Goal: Obtain resource: Obtain resource

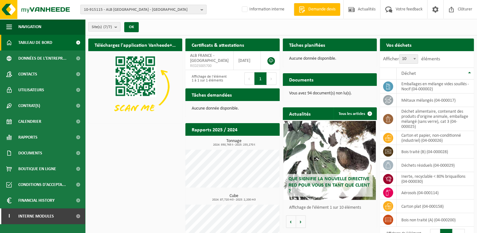
drag, startPoint x: 140, startPoint y: 8, endPoint x: 132, endPoint y: 12, distance: 8.6
click at [140, 9] on span "10-915115 - ALB FRANCE - LILLE" at bounding box center [141, 9] width 114 height 9
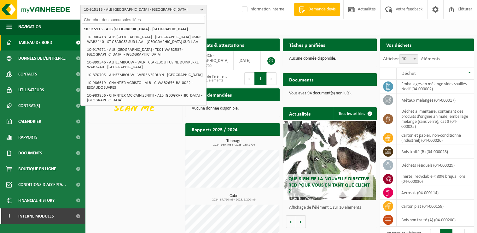
click at [99, 21] on input "text" at bounding box center [143, 20] width 123 height 8
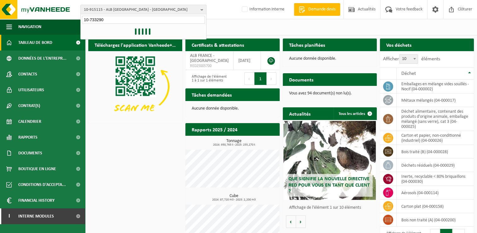
type input "10-733290"
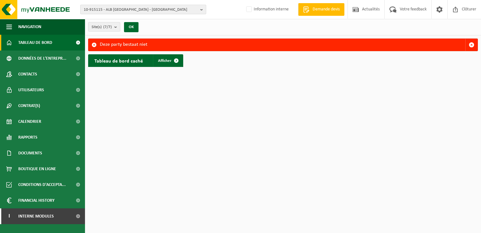
click at [147, 6] on span "10-915115 - ALB FRANCE - LILLE" at bounding box center [141, 9] width 114 height 9
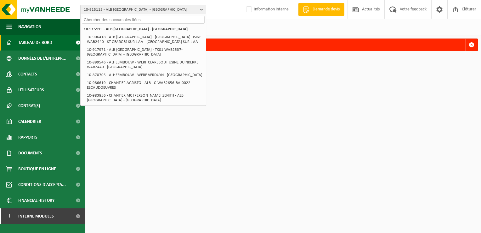
click at [97, 18] on input "text" at bounding box center [143, 20] width 123 height 8
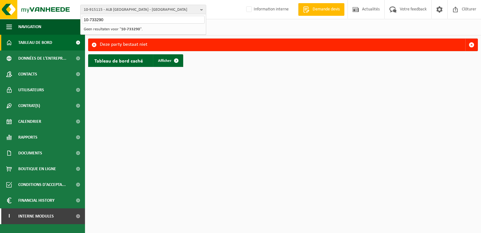
type input "10-733290"
click at [202, 9] on b "button" at bounding box center [203, 9] width 6 height 9
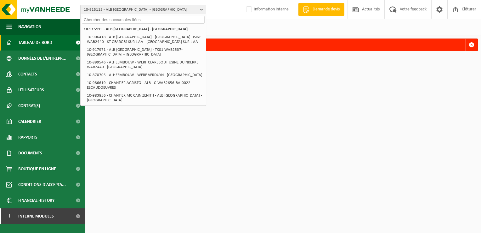
click at [88, 19] on input "text" at bounding box center [143, 20] width 123 height 8
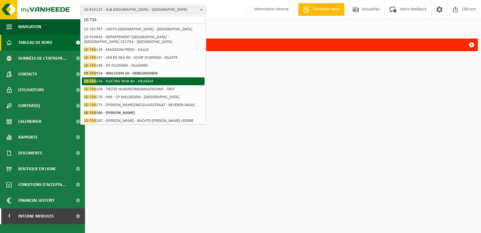
scroll to position [91, 0]
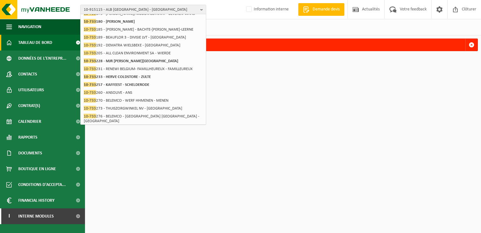
click at [265, 144] on html "10-915115 - ALB FRANCE - LILLE 10-733 10-915115 - ALB FRANCE - LILLE 10-906418 …" at bounding box center [240, 116] width 481 height 233
click at [265, 106] on html "10-915115 - ALB FRANCE - LILLE 10-733 10-915115 - ALB FRANCE - LILLE 10-906418 …" at bounding box center [240, 116] width 481 height 233
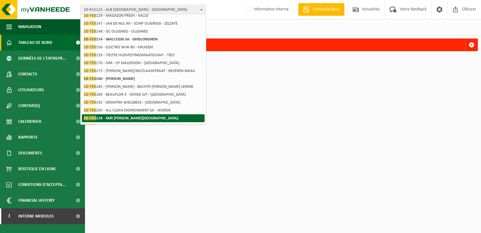
scroll to position [0, 0]
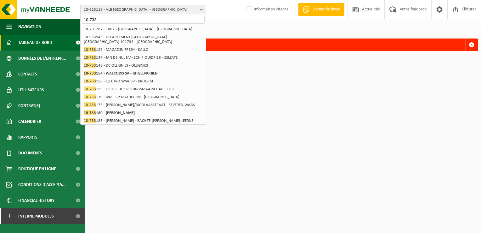
click at [112, 18] on input "10-733" at bounding box center [143, 20] width 123 height 8
drag, startPoint x: 108, startPoint y: 17, endPoint x: 62, endPoint y: 17, distance: 46.6
click at [62, 17] on div "10-915115 - ALB FRANCE - LILLE 10-733 10-915115 - ALB FRANCE - LILLE 10-906418 …" at bounding box center [240, 9] width 481 height 19
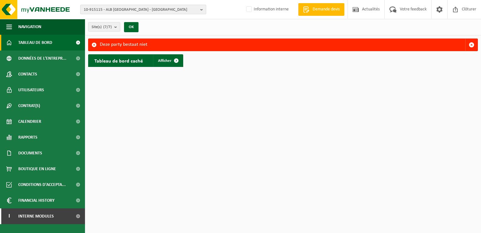
click at [144, 9] on span "10-915115 - ALB FRANCE - LILLE" at bounding box center [141, 9] width 114 height 9
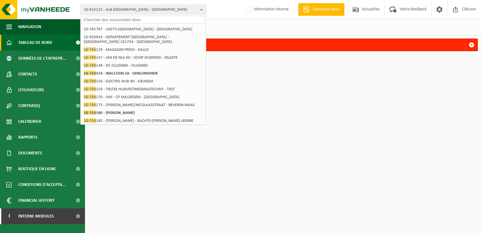
click at [99, 20] on input "text" at bounding box center [143, 20] width 123 height 8
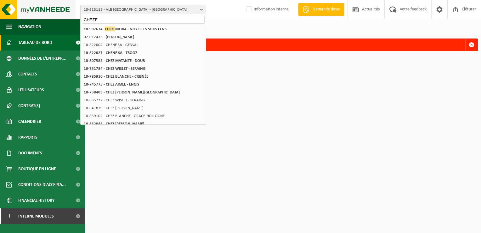
drag, startPoint x: 110, startPoint y: 19, endPoint x: 62, endPoint y: 18, distance: 47.3
click at [62, 18] on div "10-915115 - ALB FRANCE - LILLE CHEZE 10-915115 - ALB FRANCE - LILLE 10-906418 -…" at bounding box center [240, 9] width 481 height 19
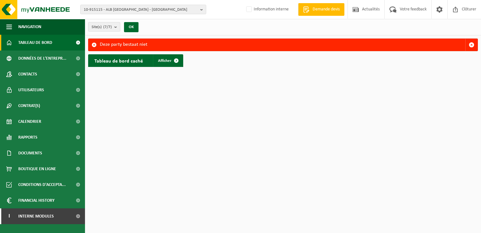
click at [226, 95] on html "10-915115 - ALB FRANCE - LILLE 10-915115 - ALB FRANCE - LILLE 10-906418 - ALB F…" at bounding box center [240, 116] width 481 height 233
click at [131, 27] on button "OK" at bounding box center [131, 27] width 14 height 10
click at [473, 43] on span "button" at bounding box center [472, 45] width 6 height 6
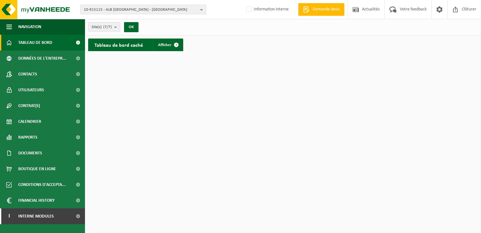
click at [131, 8] on span "10-915115 - ALB [GEOGRAPHIC_DATA] - [GEOGRAPHIC_DATA]" at bounding box center [141, 9] width 114 height 9
type input "10-739554"
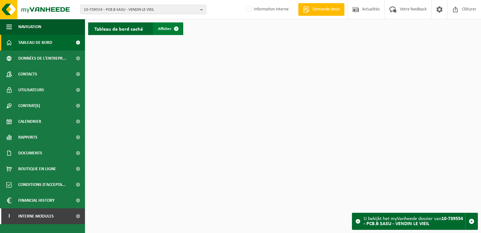
click at [169, 29] on span "Afficher" at bounding box center [165, 29] width 14 height 4
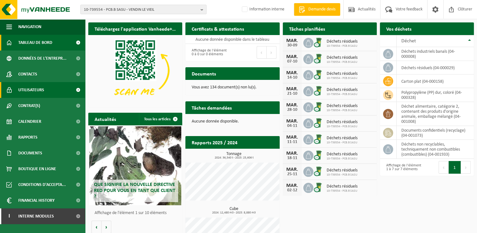
click at [37, 89] on span "Utilisateurs" at bounding box center [31, 90] width 26 height 16
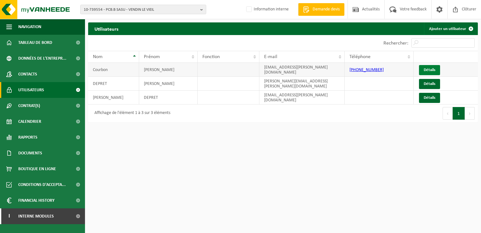
click at [436, 67] on link "Détails" at bounding box center [429, 70] width 21 height 10
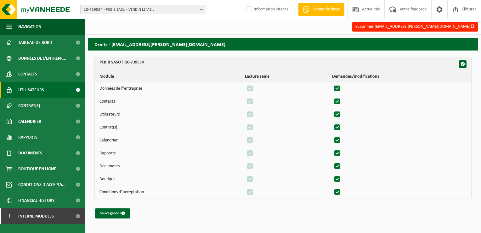
click at [31, 90] on span "Utilisateurs" at bounding box center [31, 90] width 26 height 16
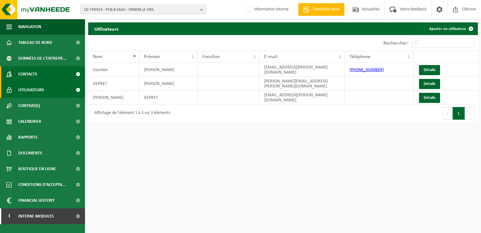
click at [31, 74] on span "Contacts" at bounding box center [27, 74] width 19 height 16
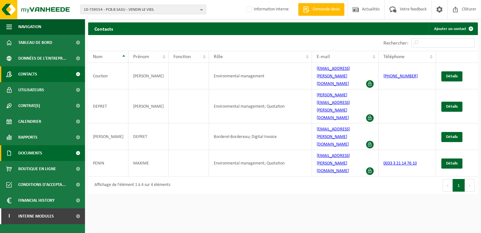
click at [32, 151] on span "Documents" at bounding box center [30, 153] width 24 height 16
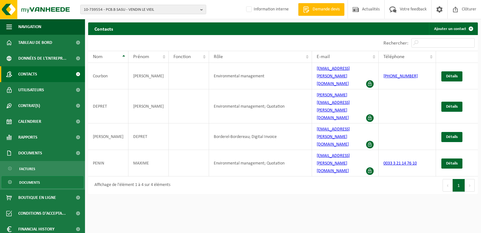
click at [34, 179] on span "Documents" at bounding box center [29, 182] width 21 height 12
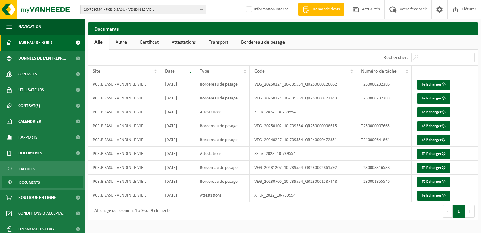
click at [35, 43] on span "Tableau de bord" at bounding box center [35, 43] width 34 height 16
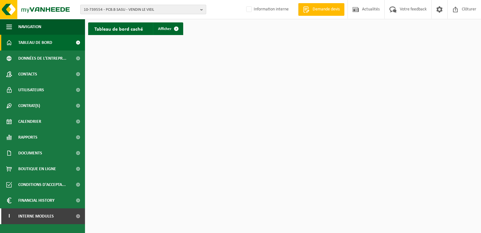
click at [159, 11] on span "10-739554 - PCB.B SASU - VENDIN LE VIEIL" at bounding box center [141, 9] width 114 height 9
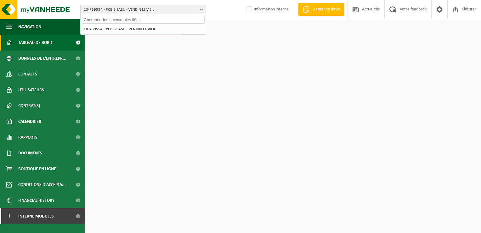
click at [163, 7] on span "10-739554 - PCB.B SASU - VENDIN LE VIEIL" at bounding box center [141, 9] width 114 height 9
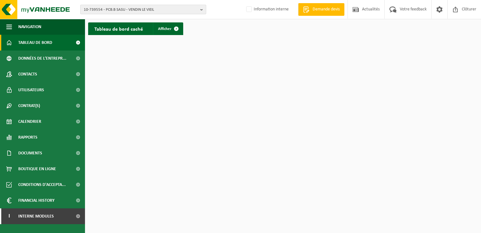
click at [156, 9] on span "10-739554 - PCB.B SASU - VENDIN LE VIEIL" at bounding box center [141, 9] width 114 height 9
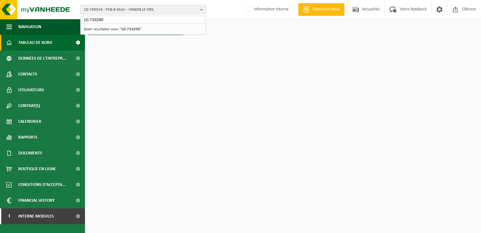
type input "10-733290"
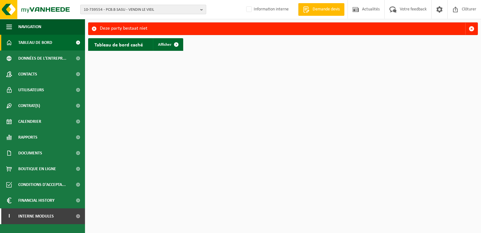
click at [121, 7] on span "10-739554 - PCB.B SASU - VENDIN LE VIEIL" at bounding box center [141, 9] width 114 height 9
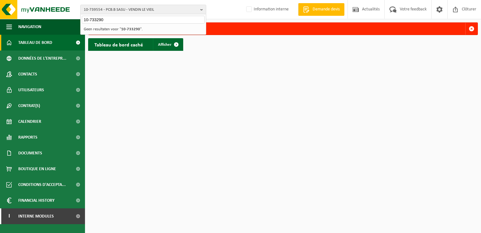
drag, startPoint x: 113, startPoint y: 19, endPoint x: 67, endPoint y: 19, distance: 46.0
click at [67, 19] on div "10-739554 - PCB.B SASU - VENDIN LE VIEIL 10-733290 10-739554 - PCB.B SASU - VEN…" at bounding box center [240, 9] width 481 height 19
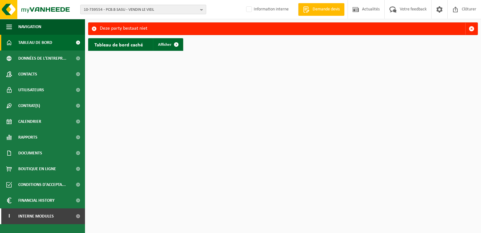
click at [118, 9] on span "10-739554 - PCB.B SASU - VENDIN LE VIEIL" at bounding box center [141, 9] width 114 height 9
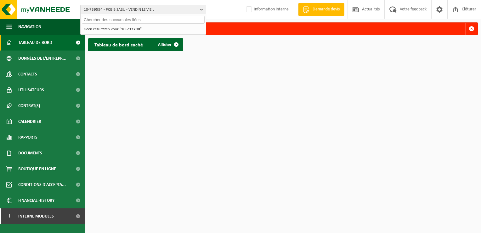
click at [94, 19] on input "text" at bounding box center [143, 20] width 123 height 8
paste input "10-865945"
type input "10-865945"
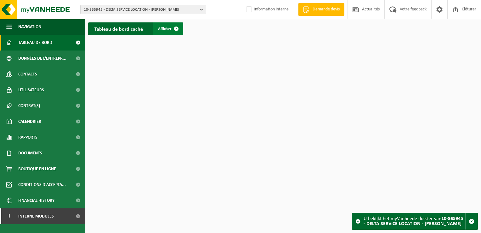
click at [178, 27] on span at bounding box center [176, 28] width 13 height 13
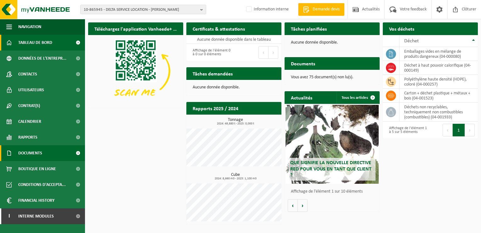
click at [34, 152] on span "Documents" at bounding box center [30, 153] width 24 height 16
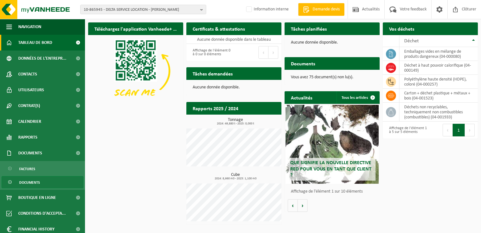
click at [33, 182] on span "Documents" at bounding box center [29, 182] width 21 height 12
